Goal: Transaction & Acquisition: Purchase product/service

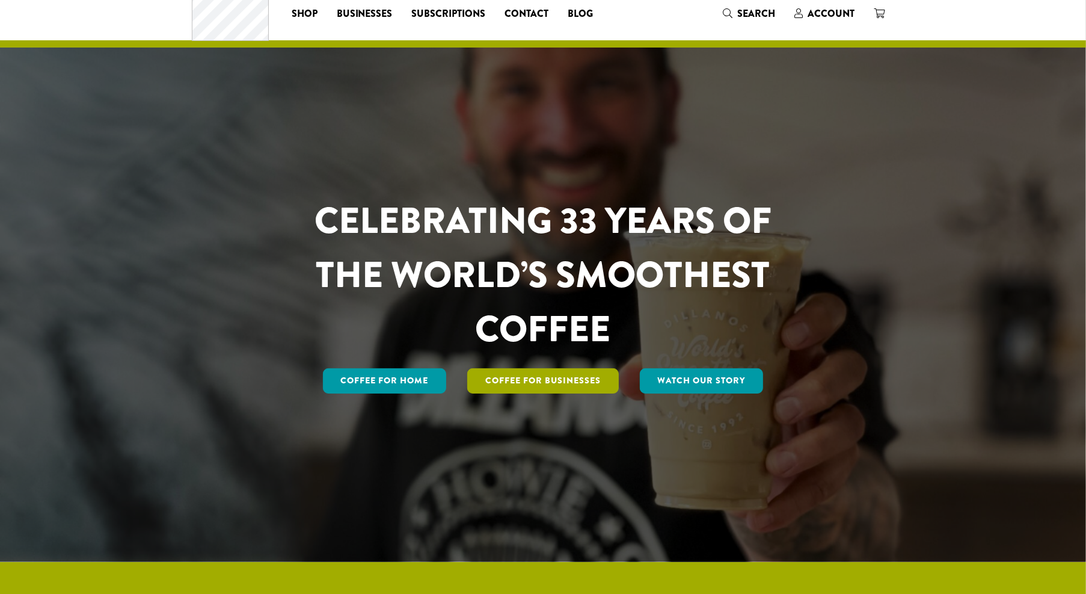
click at [530, 384] on link "Coffee For Businesses" at bounding box center [543, 380] width 152 height 25
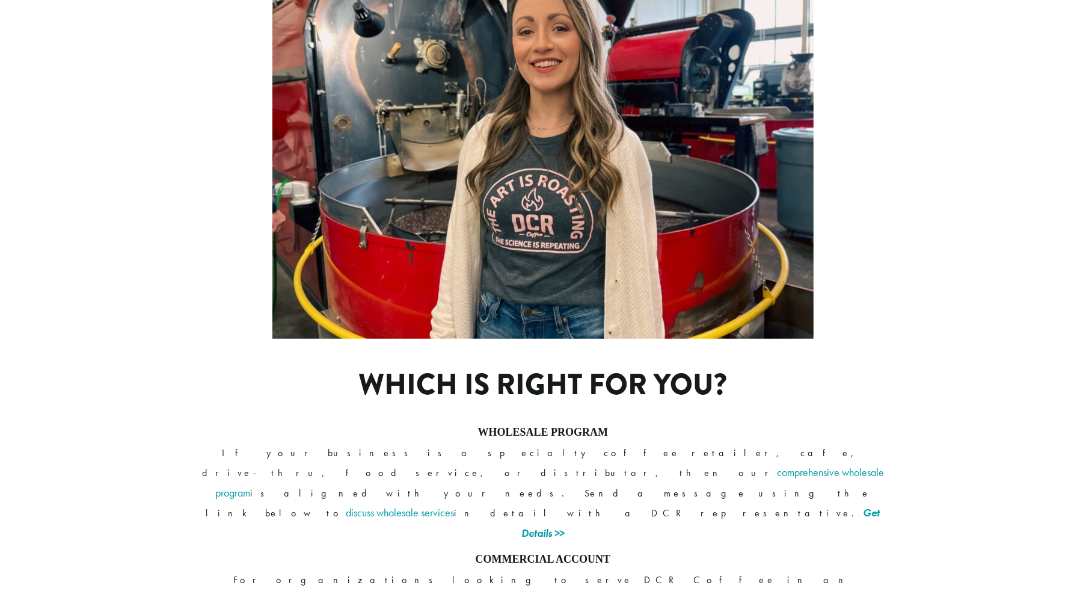
scroll to position [790, 0]
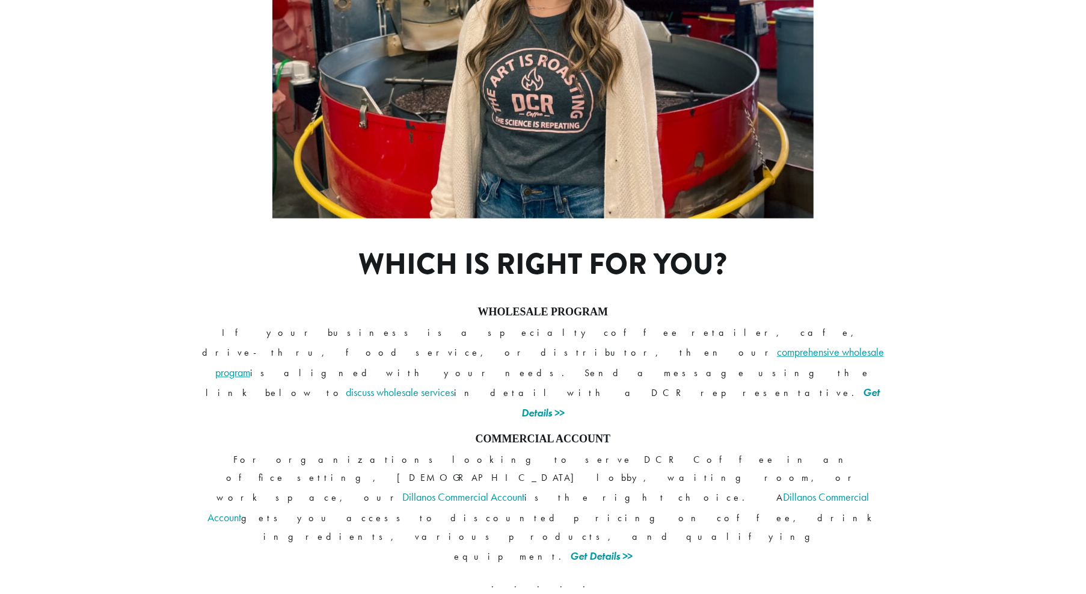
click at [618, 345] on link "comprehensive wholesale program" at bounding box center [549, 362] width 669 height 34
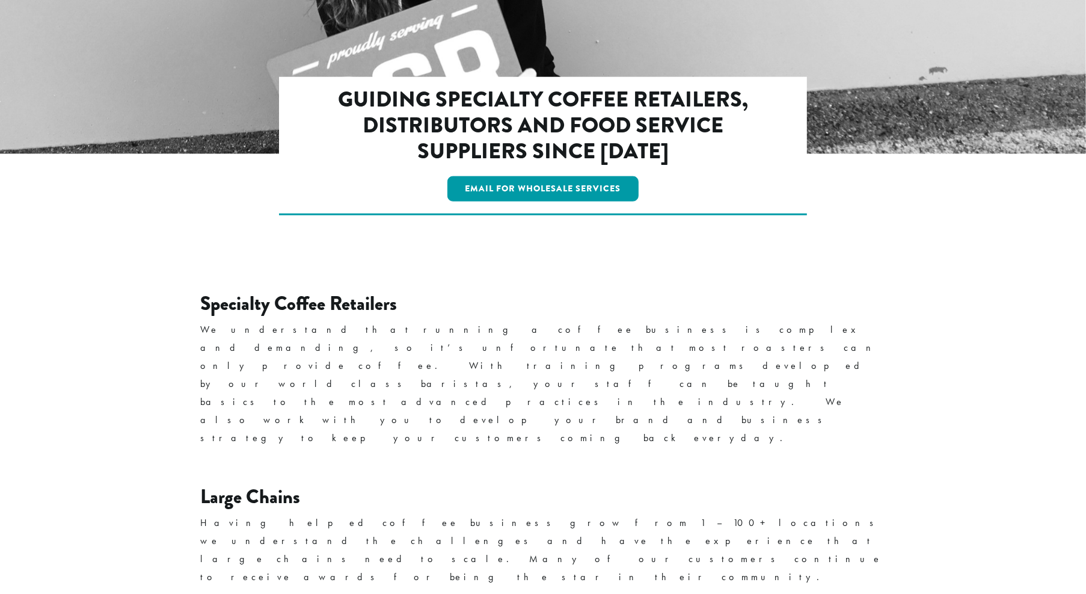
scroll to position [1295, 0]
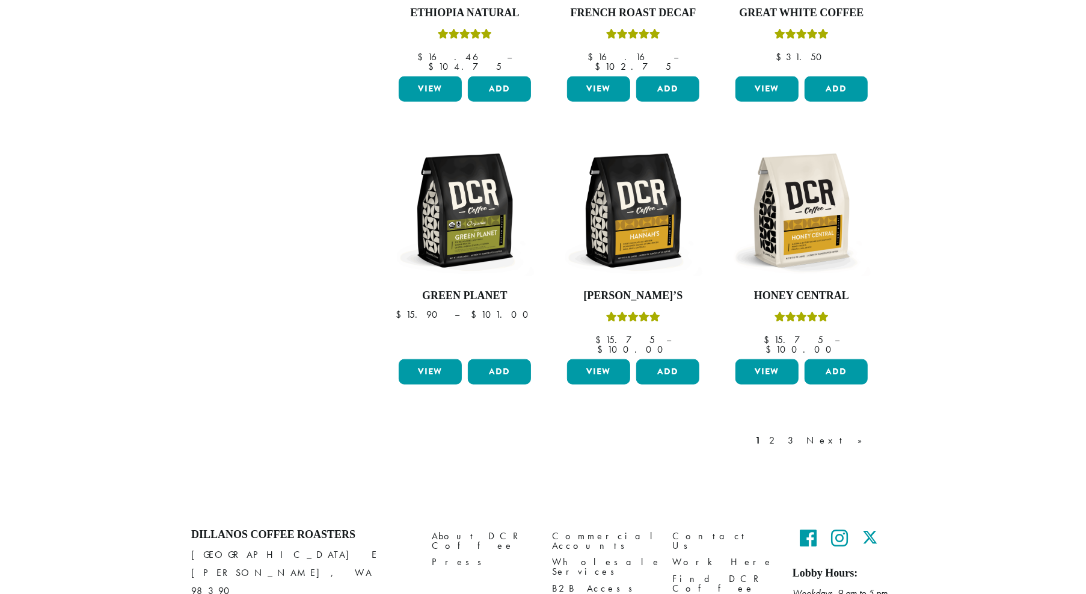
scroll to position [943, 0]
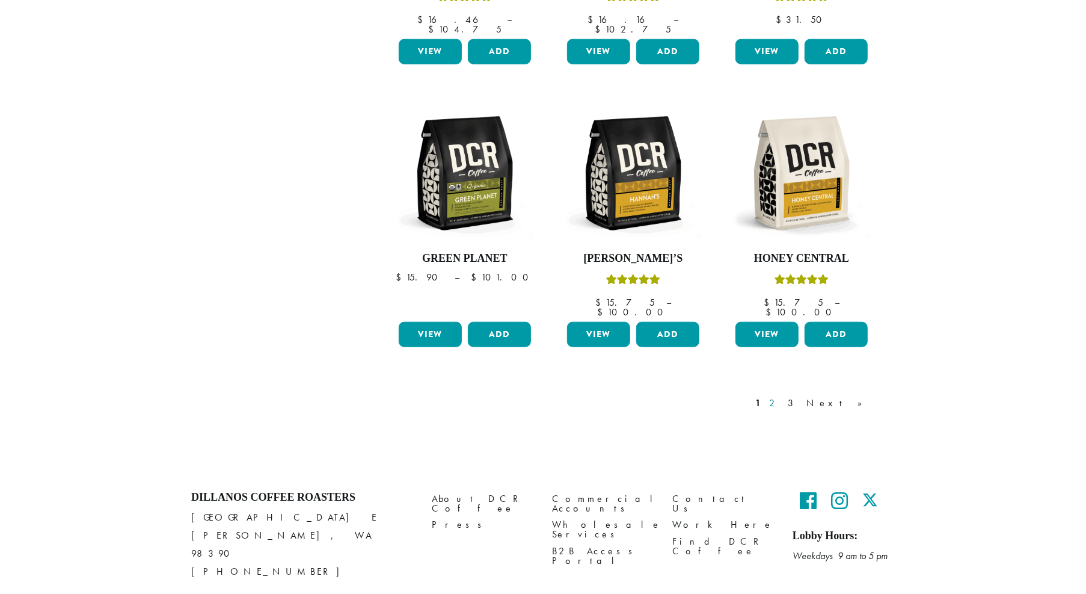
click at [782, 396] on link "2" at bounding box center [774, 403] width 15 height 14
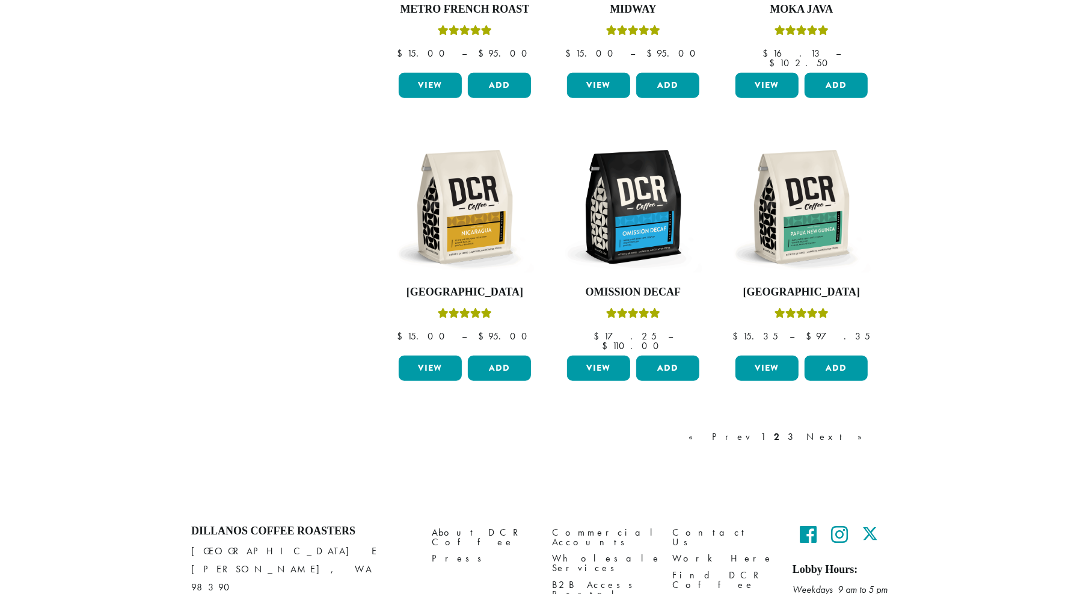
scroll to position [920, 0]
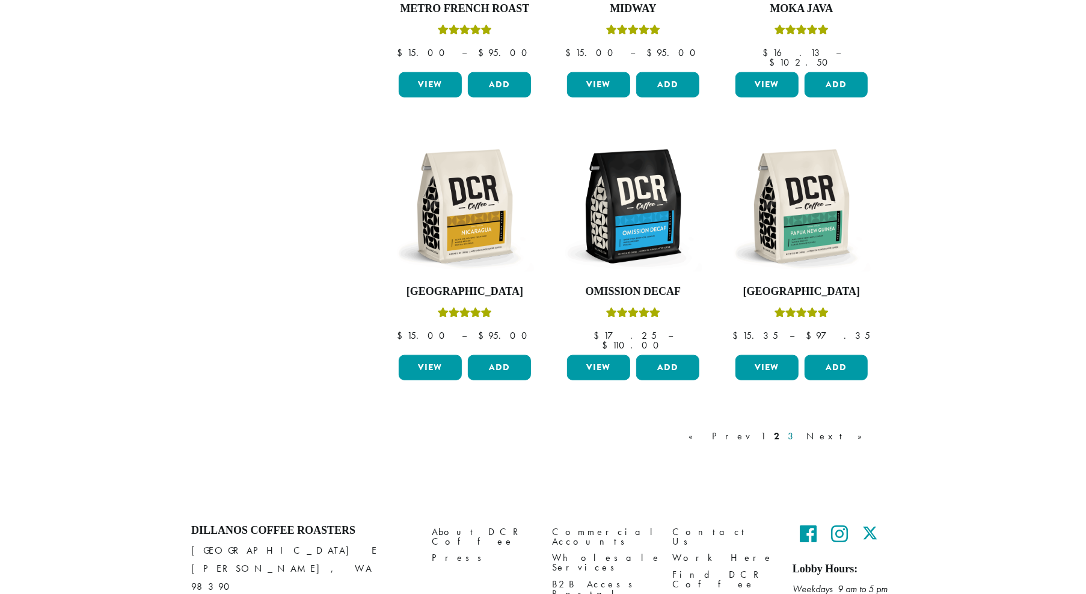
click at [801, 429] on link "3" at bounding box center [792, 436] width 15 height 14
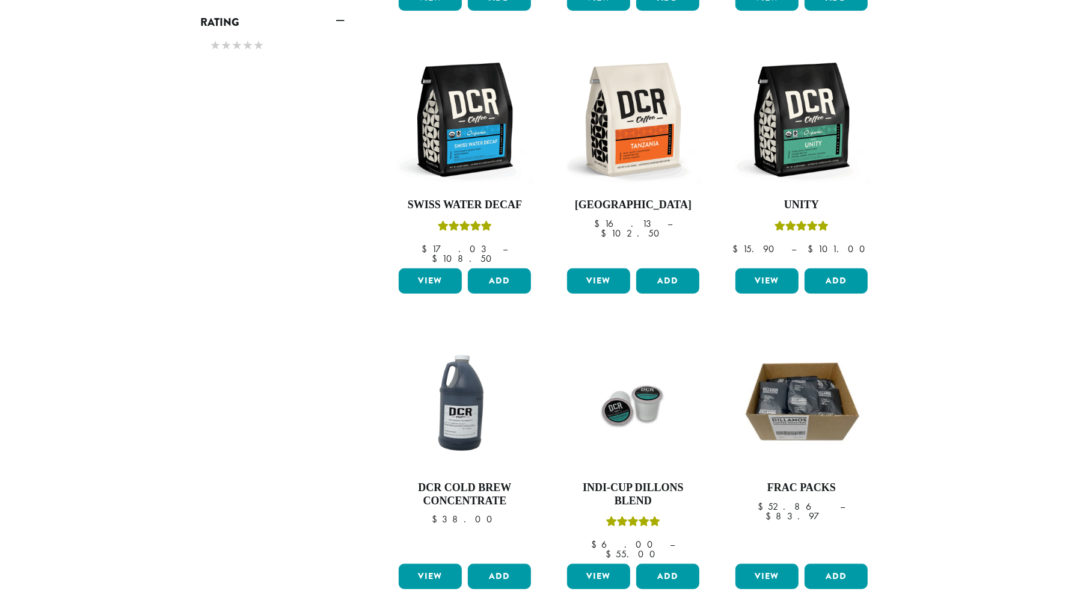
scroll to position [956, 0]
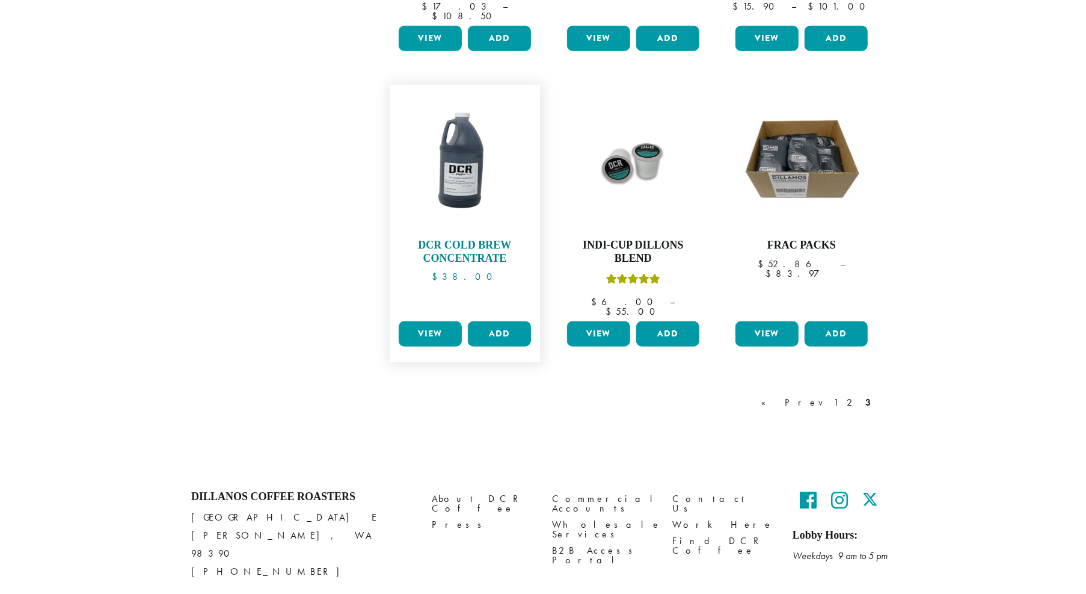
click at [464, 215] on link "DCR Cold Brew Concentrate $ 38.00" at bounding box center [465, 204] width 138 height 226
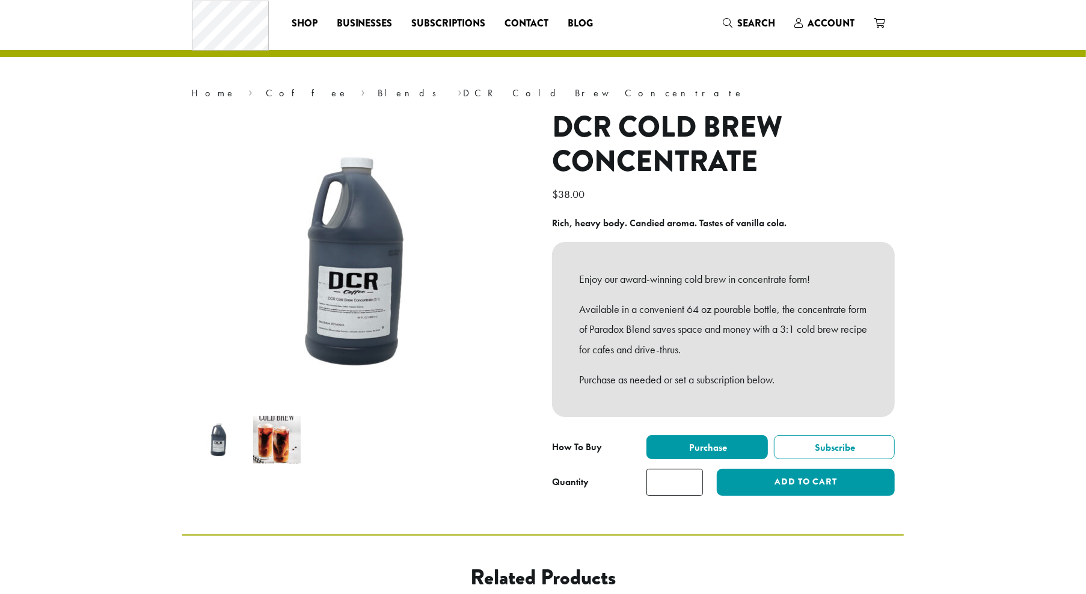
scroll to position [20, 0]
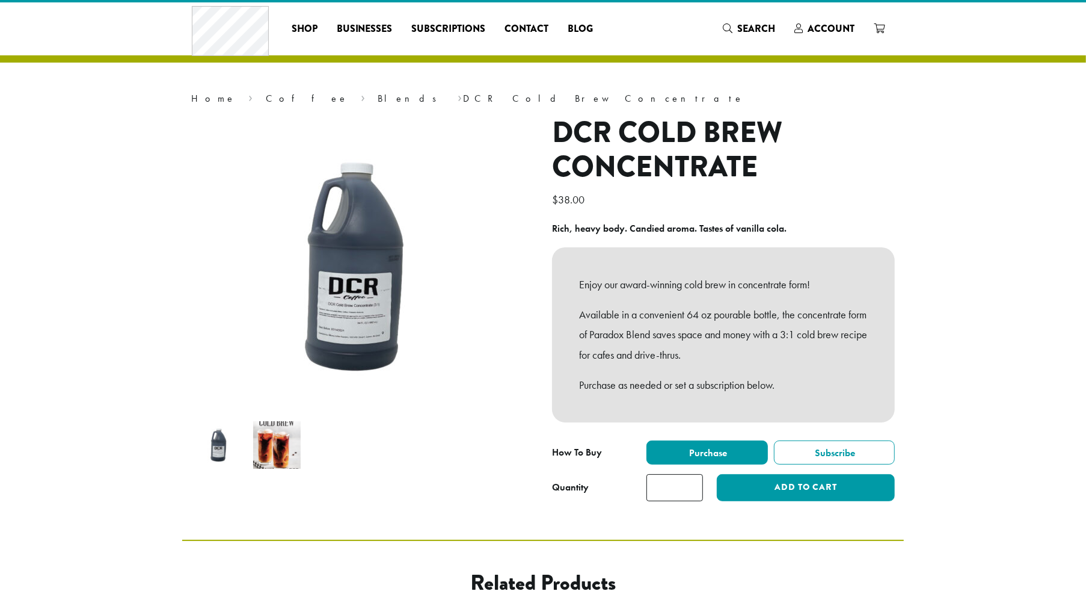
click at [644, 351] on p "Available in a convenient 64 oz pourable bottle, the concentrate form of Parado…" at bounding box center [723, 334] width 289 height 61
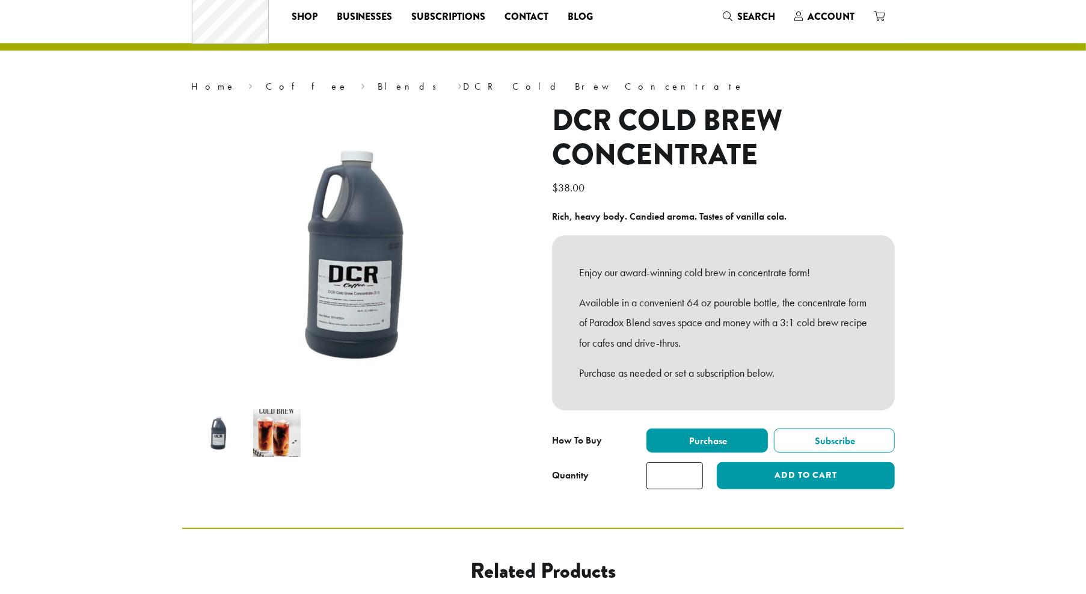
scroll to position [31, 0]
